Goal: Task Accomplishment & Management: Manage account settings

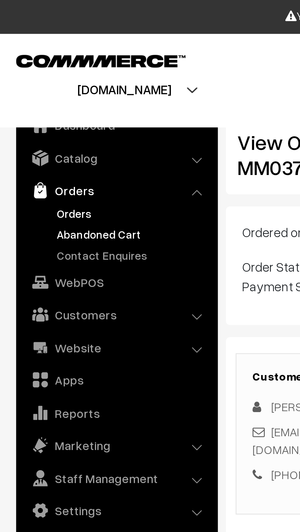
click at [24, 87] on link "Abandoned Cart" at bounding box center [50, 89] width 61 height 6
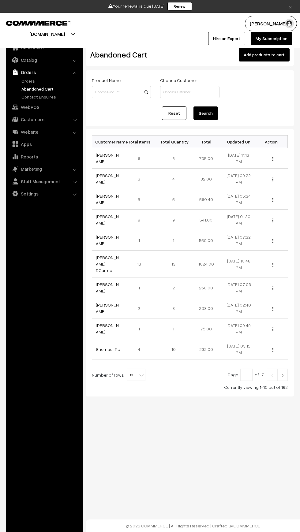
click at [263, 38] on link "My Subscription" at bounding box center [272, 38] width 42 height 13
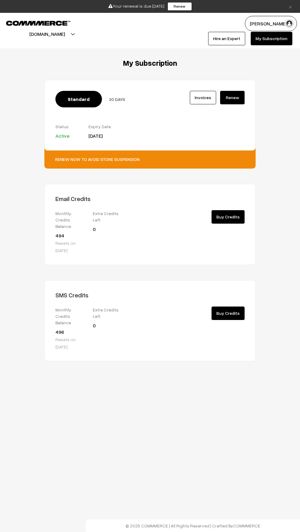
click at [110, 94] on div "Standard 30 DAYS" at bounding box center [108, 99] width 106 height 17
click at [82, 98] on span "Standard" at bounding box center [78, 99] width 47 height 17
click at [111, 105] on div "Standard 30 DAYS" at bounding box center [108, 99] width 106 height 17
click at [106, 90] on div "Standard 30 DAYS Invoices Active" at bounding box center [149, 115] width 211 height 71
click at [224, 99] on link "Renew" at bounding box center [232, 97] width 24 height 13
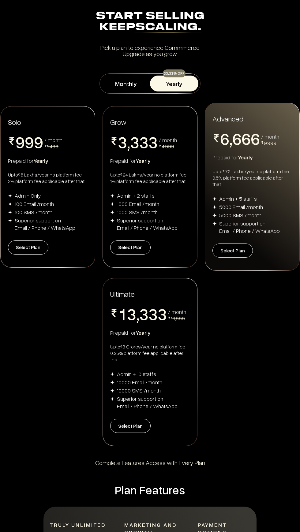
scroll to position [11, 0]
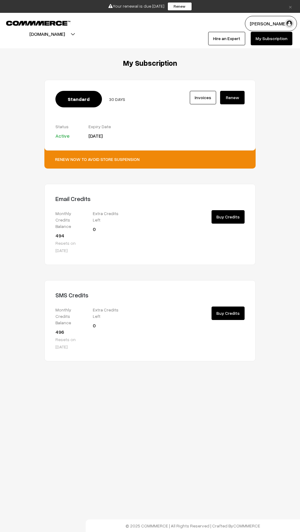
click at [234, 99] on link "Renew" at bounding box center [232, 97] width 24 height 13
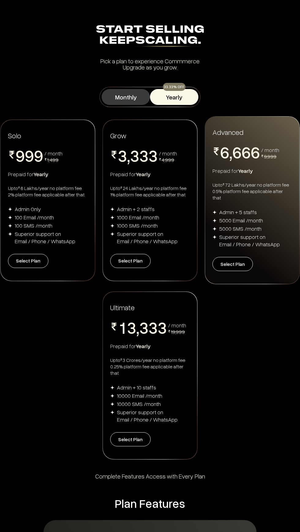
click at [119, 100] on button "Monthly" at bounding box center [126, 97] width 48 height 16
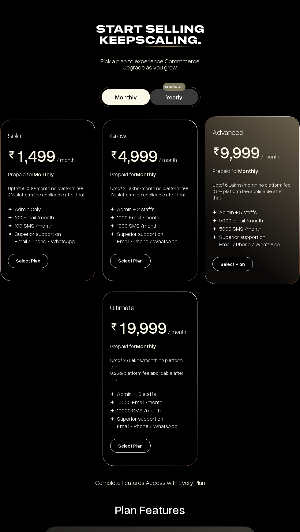
click at [183, 94] on button "Yearly" at bounding box center [174, 97] width 48 height 16
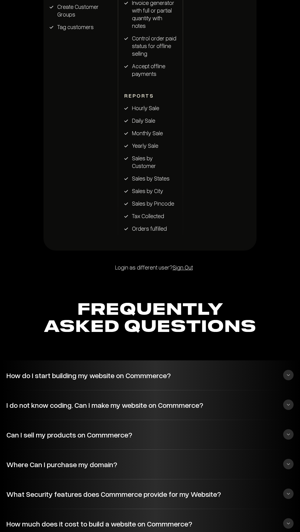
scroll to position [1686, 0]
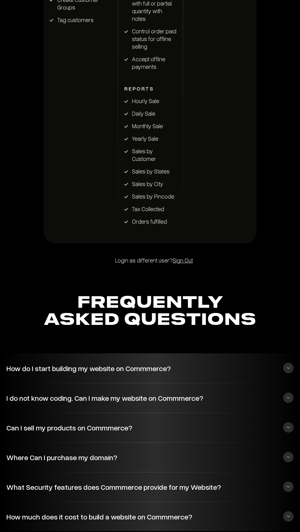
click at [276, 457] on button "Where Can I purchase my domain?" at bounding box center [149, 457] width 287 height 17
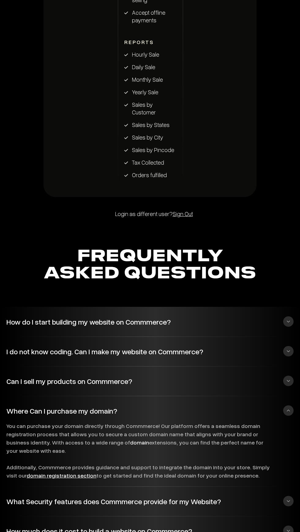
scroll to position [1747, 0]
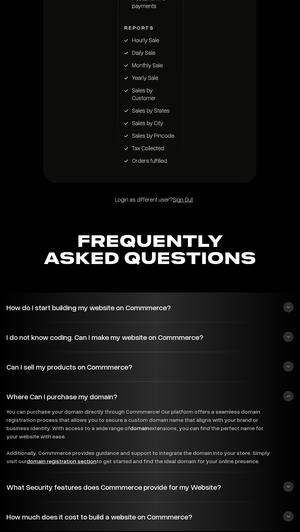
click at [292, 396] on button "Where Can I purchase my domain?" at bounding box center [149, 396] width 287 height 17
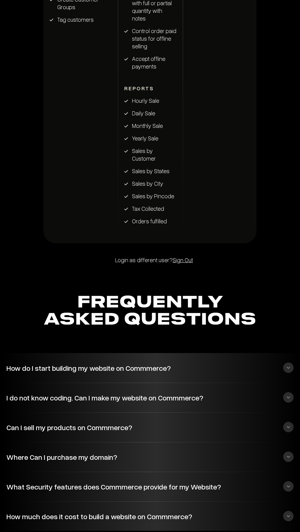
scroll to position [1686, 0]
